Goal: Browse casually: Explore the website without a specific task or goal

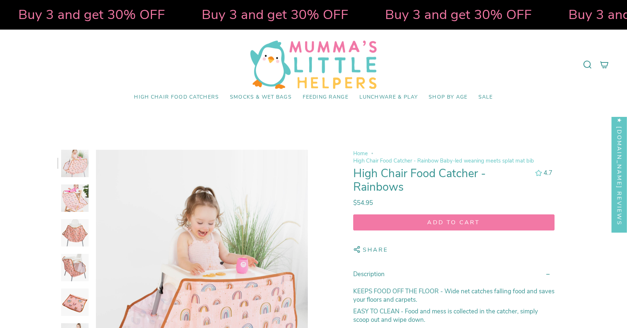
select select "pictures-first"
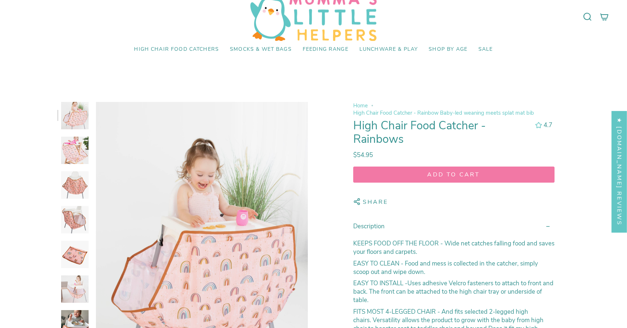
click at [83, 147] on img at bounding box center [74, 150] width 27 height 27
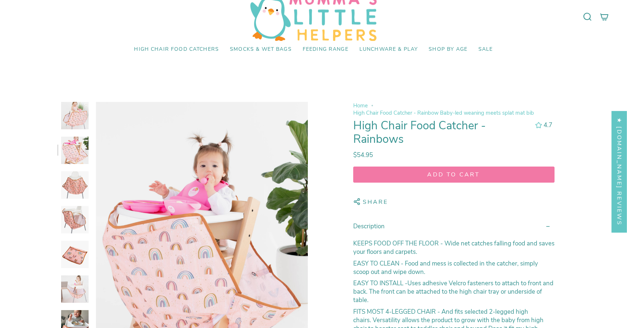
click at [75, 182] on img at bounding box center [74, 185] width 27 height 27
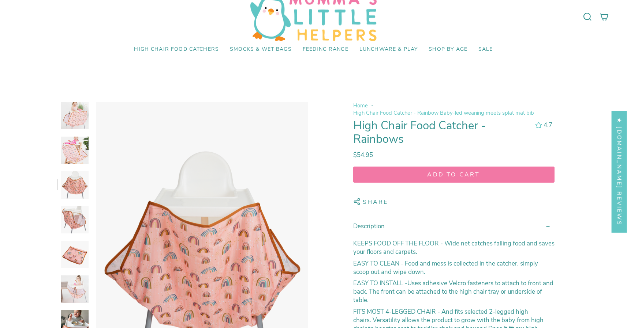
click at [75, 214] on img at bounding box center [74, 219] width 27 height 27
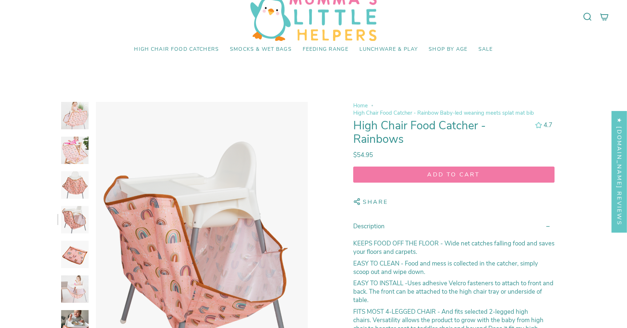
click at [78, 255] on img at bounding box center [74, 254] width 27 height 27
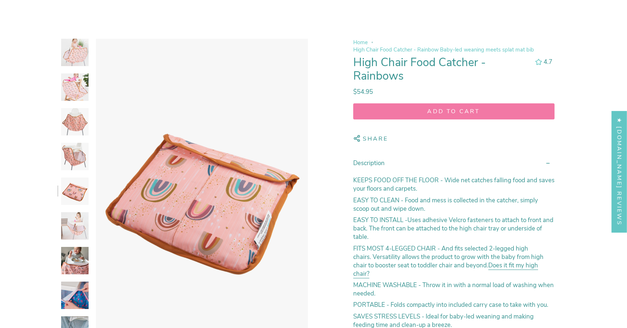
scroll to position [170, 0]
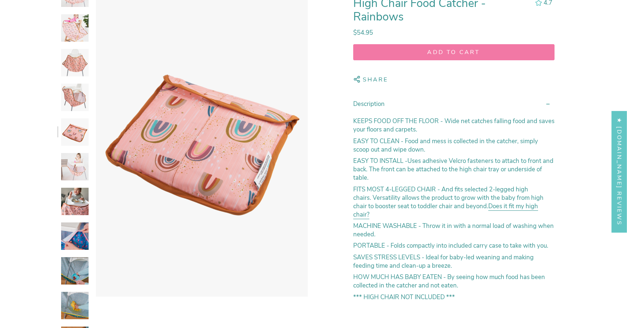
click at [69, 198] on img at bounding box center [74, 201] width 27 height 27
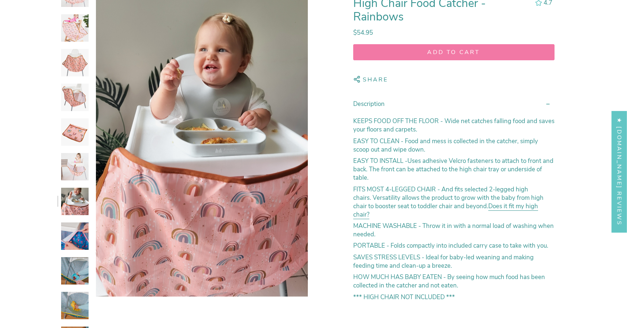
click at [72, 243] on img at bounding box center [74, 236] width 27 height 27
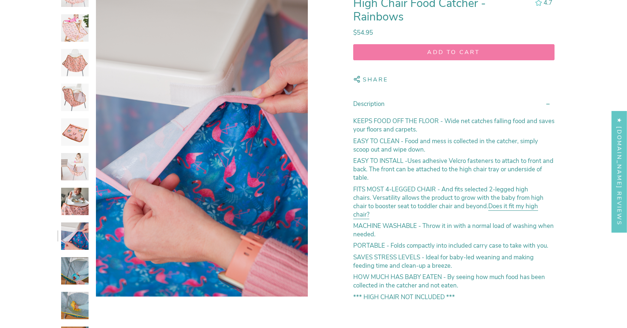
click at [73, 272] on img at bounding box center [74, 270] width 27 height 27
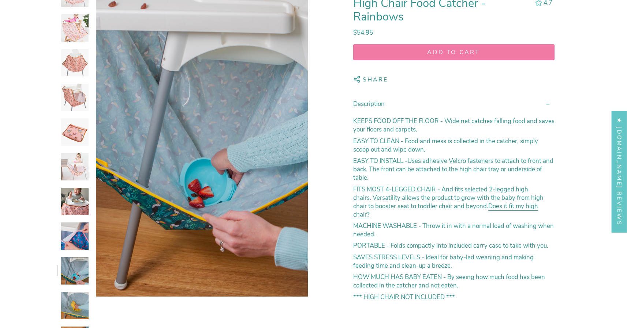
click at [76, 307] on img at bounding box center [74, 305] width 27 height 27
